Goal: Find specific page/section: Find specific page/section

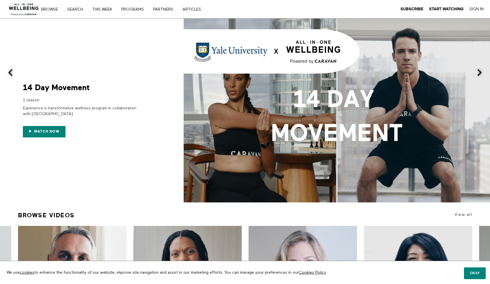
click at [72, 9] on link "Search" at bounding box center [77, 9] width 24 height 4
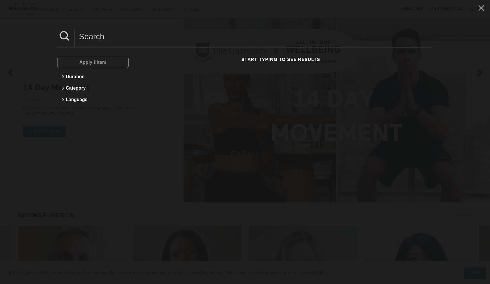
click at [107, 39] on input at bounding box center [254, 37] width 358 height 16
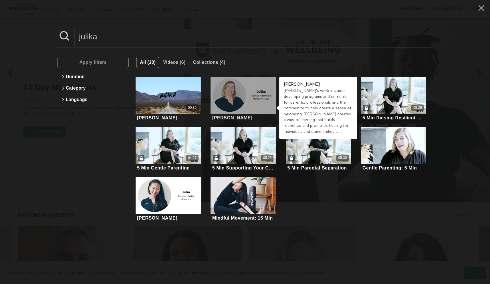
type input "julika"
click at [228, 91] on div at bounding box center [243, 95] width 65 height 37
